Goal: Task Accomplishment & Management: Manage account settings

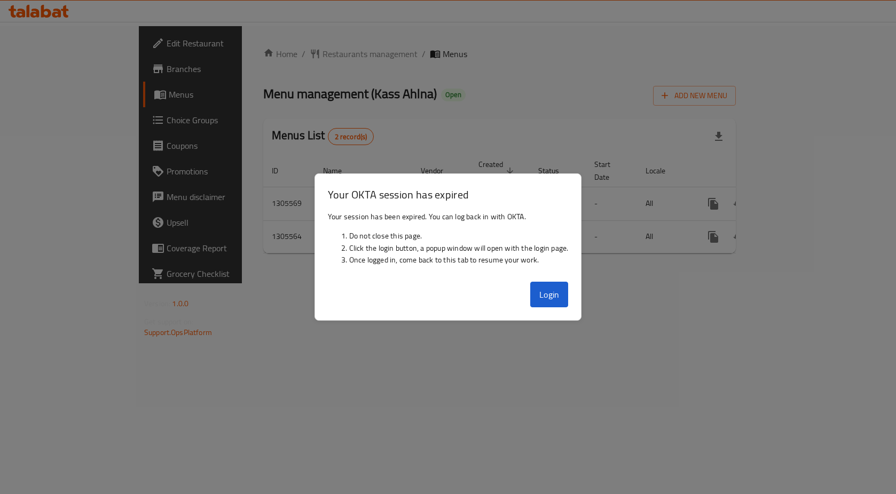
click at [544, 290] on button "Login" at bounding box center [549, 295] width 38 height 26
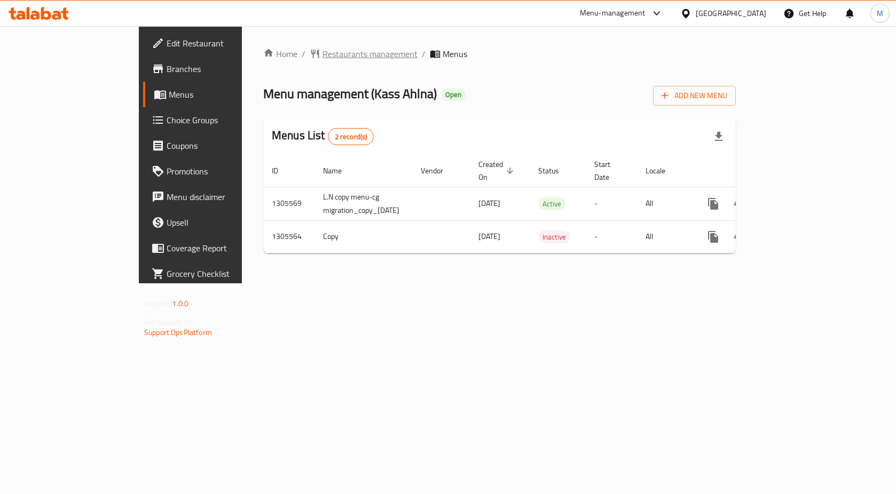
click at [322, 54] on span "Restaurants management" at bounding box center [369, 54] width 95 height 13
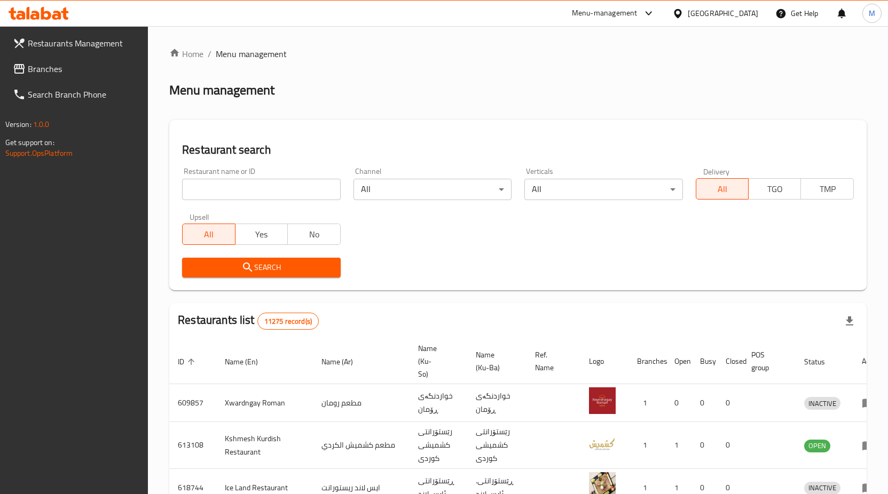
click at [268, 192] on div "Home / Menu management Menu management Restaurant search Restaurant name or ID …" at bounding box center [517, 413] width 697 height 731
click at [262, 189] on input "search" at bounding box center [261, 189] width 158 height 21
click at [261, 185] on input "search" at bounding box center [261, 189] width 158 height 21
click at [255, 192] on input "kass a" at bounding box center [261, 189] width 158 height 21
click button "Search" at bounding box center [261, 268] width 158 height 20
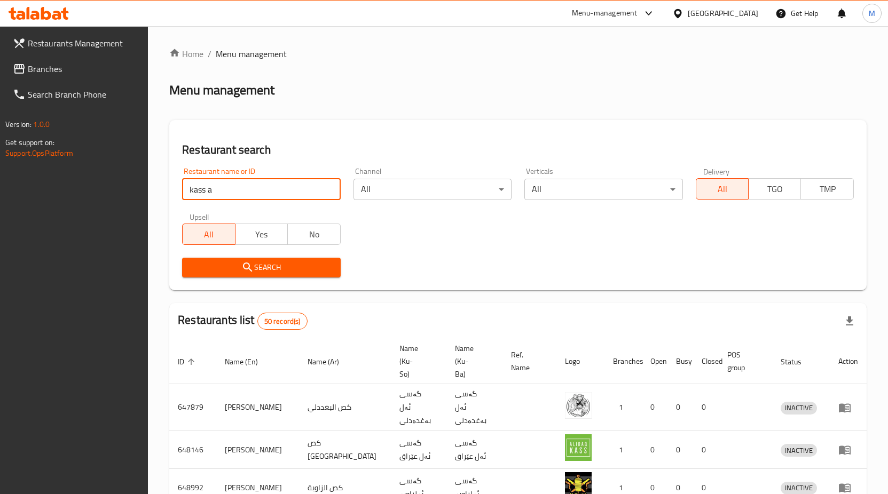
type input "kass ahlna"
click at [236, 267] on span "Search" at bounding box center [261, 267] width 141 height 13
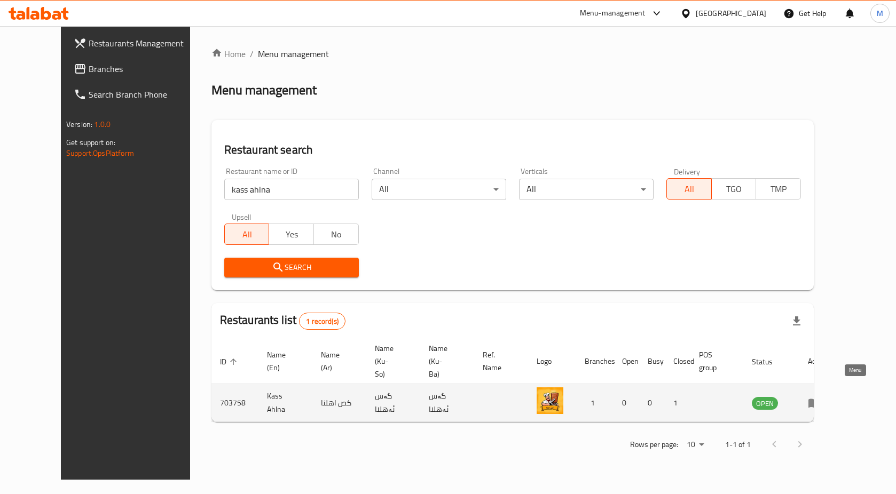
click at [820, 399] on icon "enhanced table" at bounding box center [814, 403] width 12 height 9
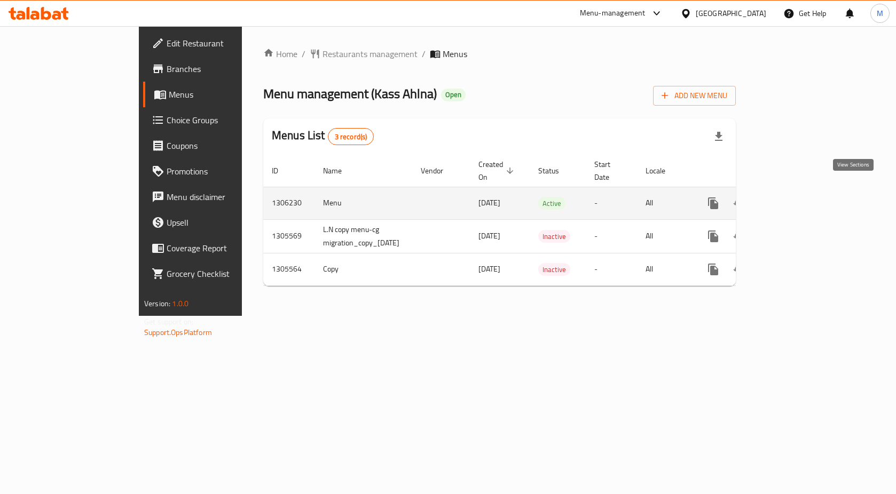
click at [795, 199] on icon "enhanced table" at bounding box center [790, 204] width 10 height 10
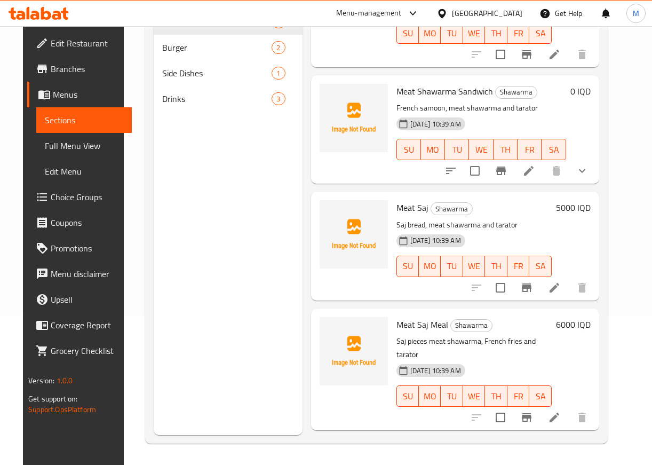
scroll to position [301, 0]
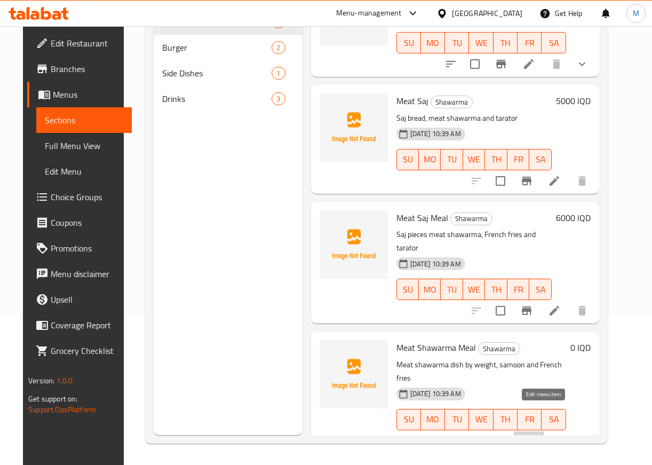
click at [534, 436] on icon at bounding box center [529, 441] width 10 height 10
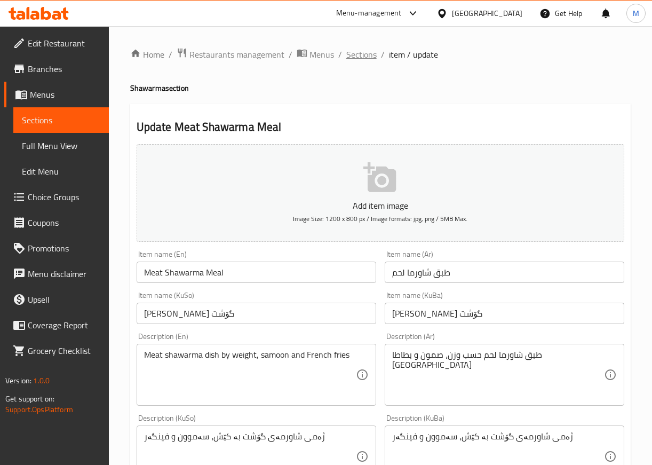
click at [365, 56] on span "Sections" at bounding box center [361, 54] width 30 height 13
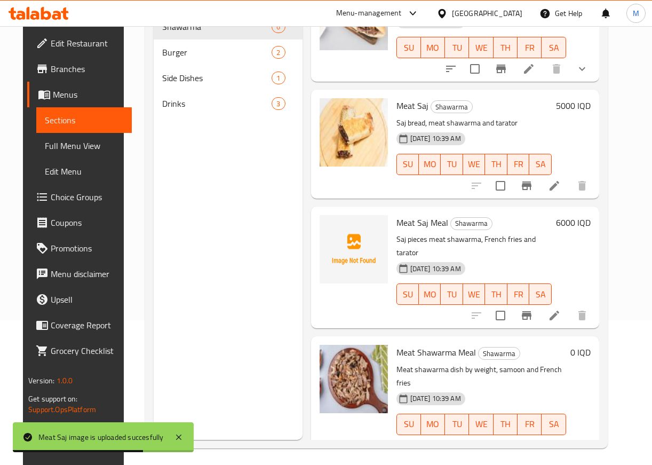
scroll to position [149, 0]
